Goal: Task Accomplishment & Management: Use online tool/utility

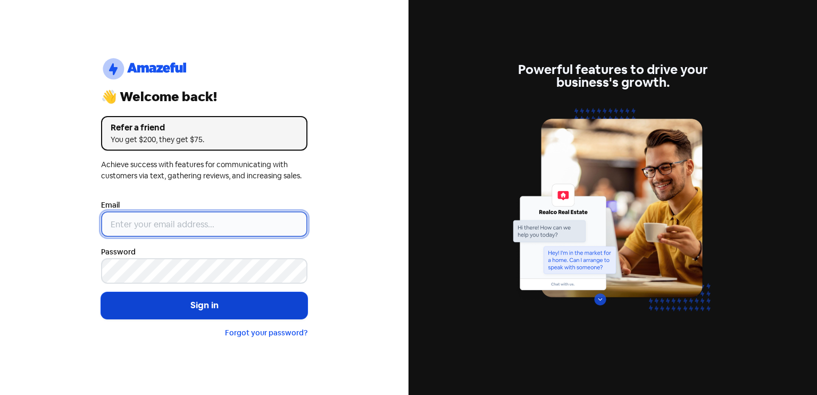
type input "[EMAIL_ADDRESS][DOMAIN_NAME]"
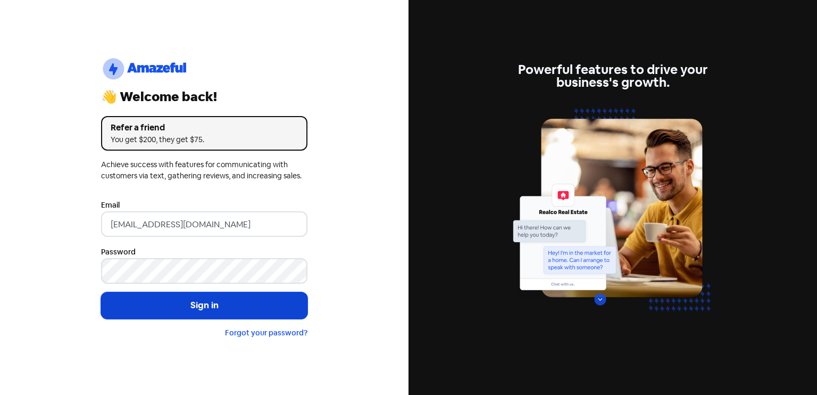
click at [138, 302] on button "Sign in" at bounding box center [204, 305] width 206 height 27
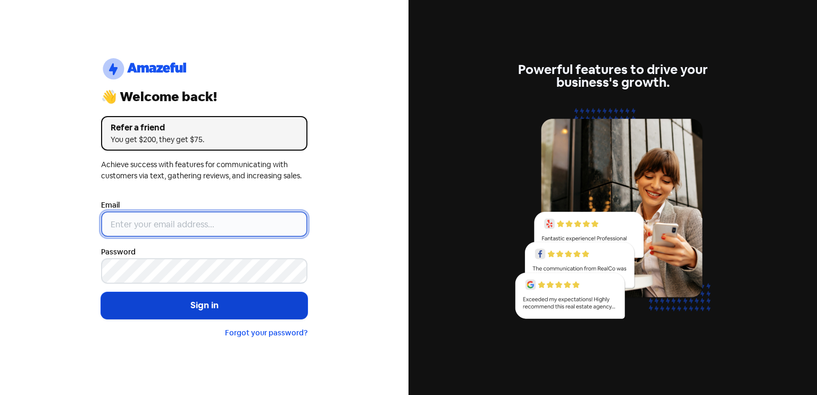
type input "[EMAIL_ADDRESS][DOMAIN_NAME]"
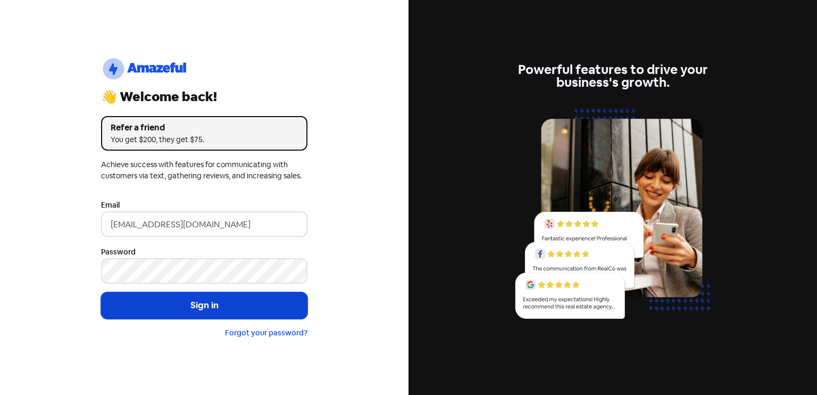
click at [204, 296] on button "Sign in" at bounding box center [204, 305] width 206 height 27
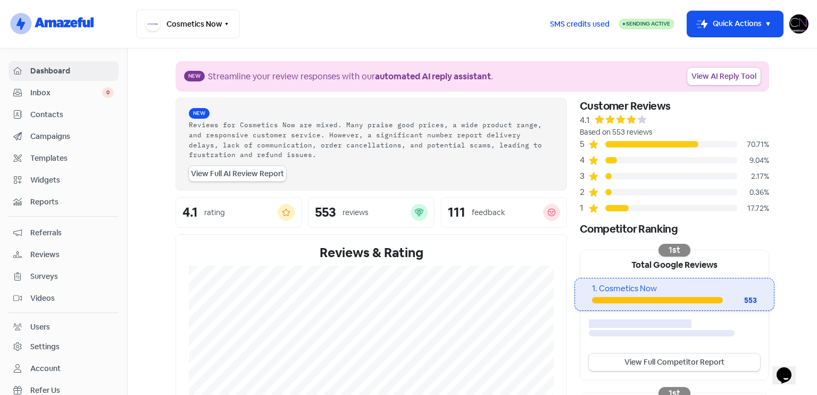
scroll to position [258, 0]
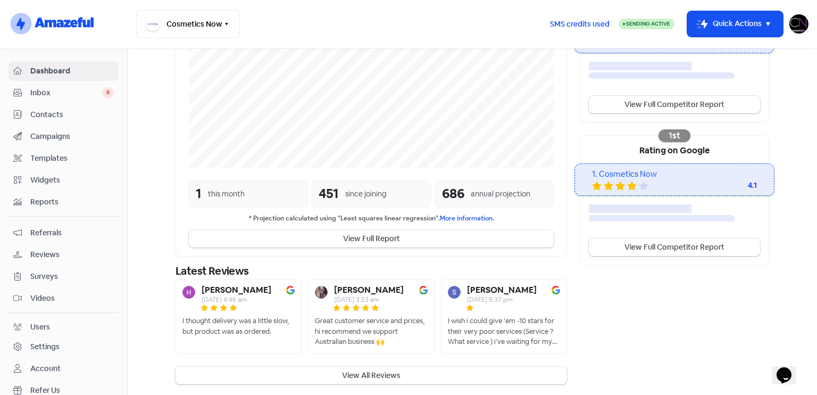
click at [79, 253] on span "Reviews" at bounding box center [72, 254] width 84 height 11
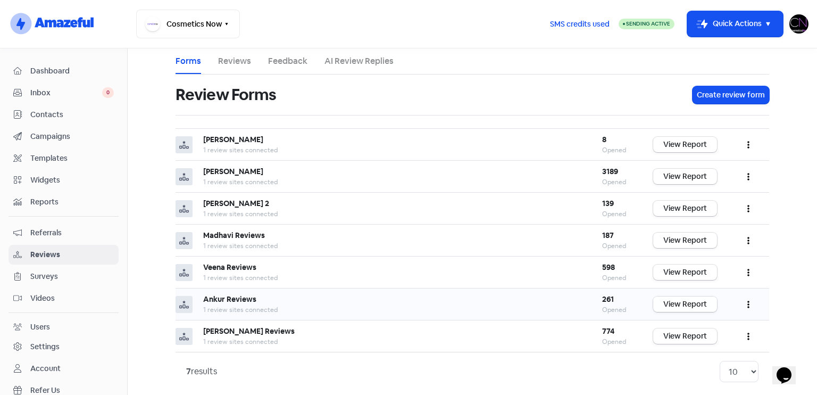
click at [688, 305] on link "View Report" at bounding box center [686, 303] width 64 height 15
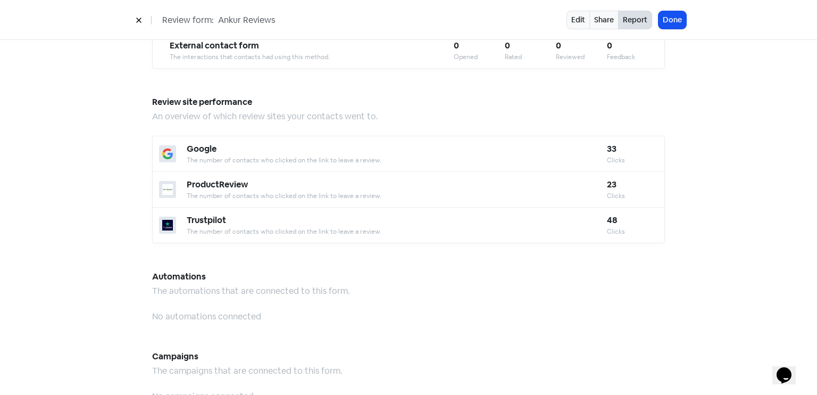
scroll to position [1094, 0]
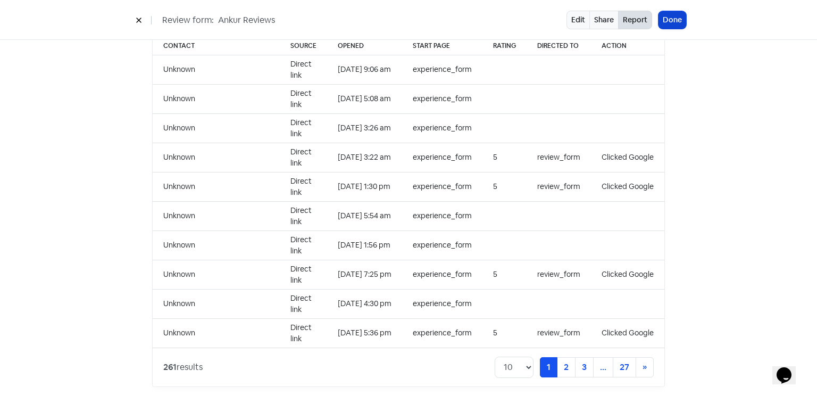
click at [671, 28] on button "Done" at bounding box center [673, 20] width 28 height 18
